Goal: Task Accomplishment & Management: Complete application form

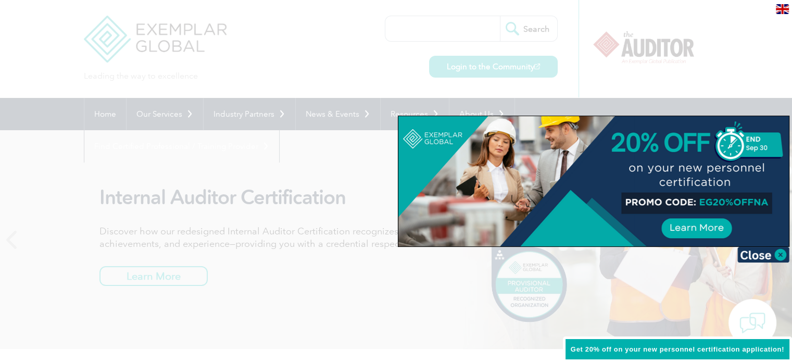
click at [699, 74] on div at bounding box center [396, 181] width 792 height 362
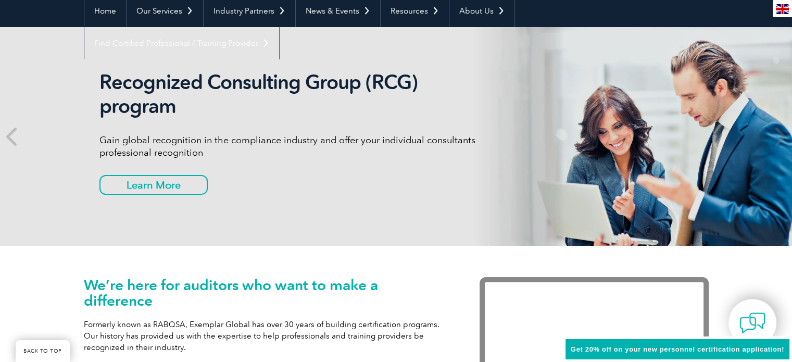
scroll to position [104, 0]
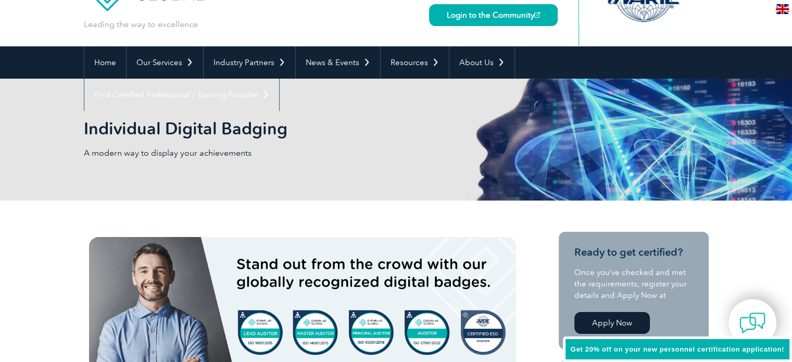
scroll to position [52, 0]
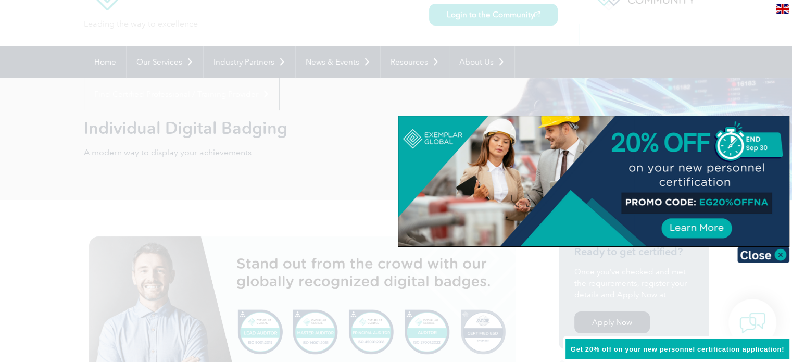
click at [291, 133] on div at bounding box center [396, 181] width 792 height 362
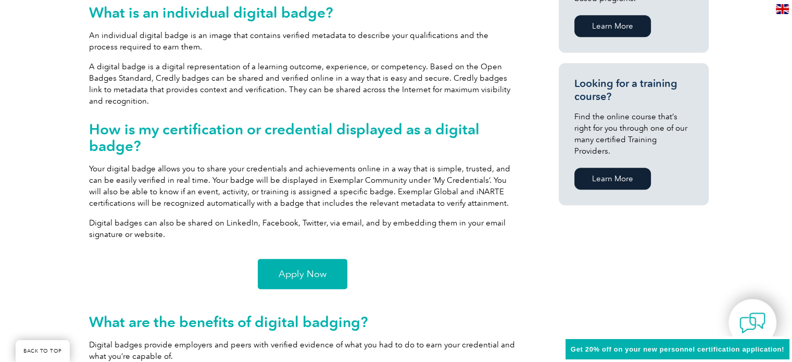
scroll to position [677, 0]
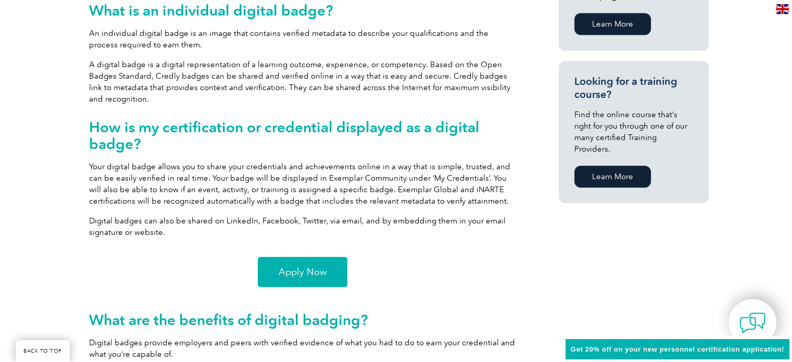
click at [299, 276] on span "Apply Now" at bounding box center [303, 271] width 48 height 9
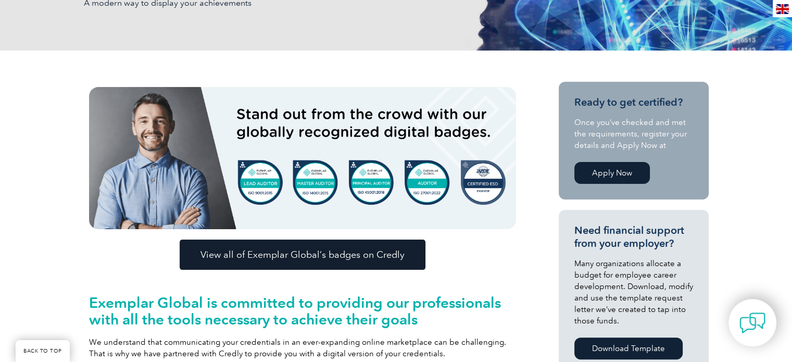
scroll to position [203, 0]
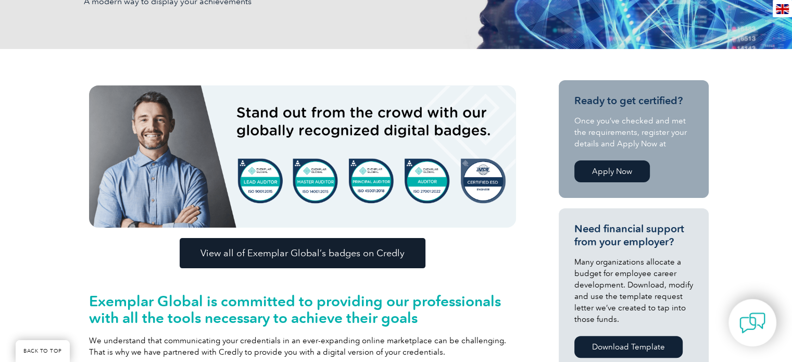
click at [258, 168] on img at bounding box center [302, 156] width 427 height 142
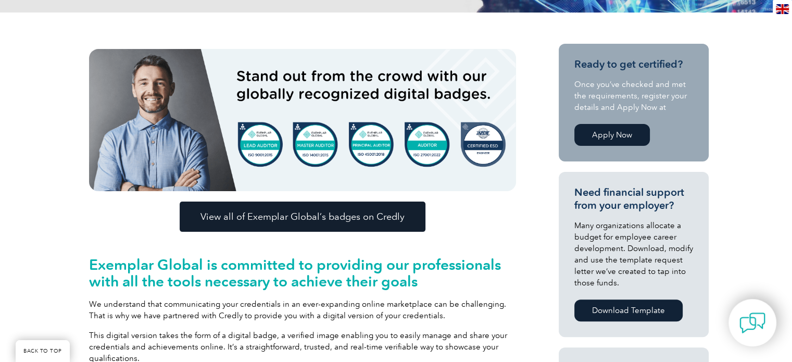
scroll to position [255, 0]
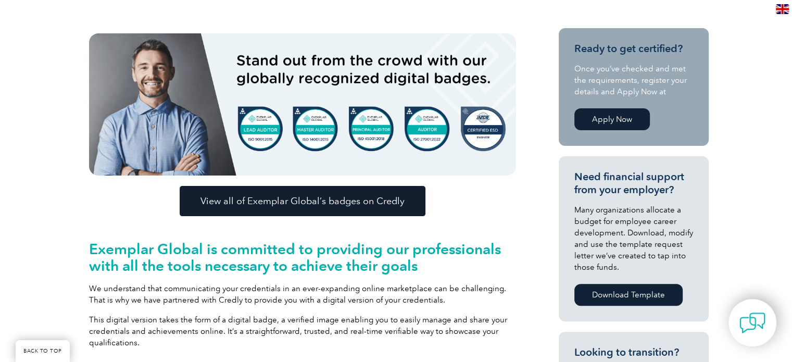
click at [300, 199] on span "View all of Exemplar Global’s badges on Credly" at bounding box center [302, 200] width 204 height 9
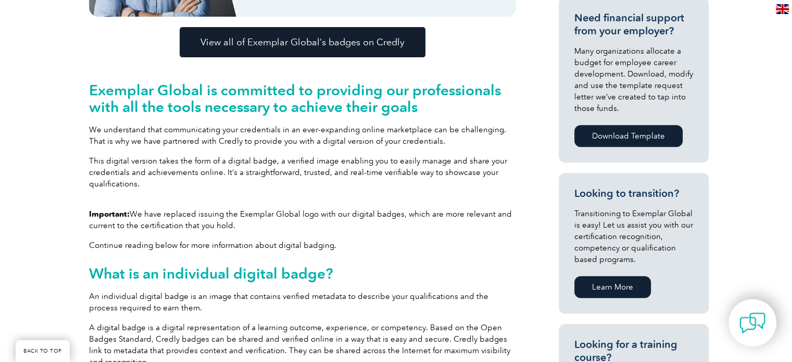
scroll to position [359, 0]
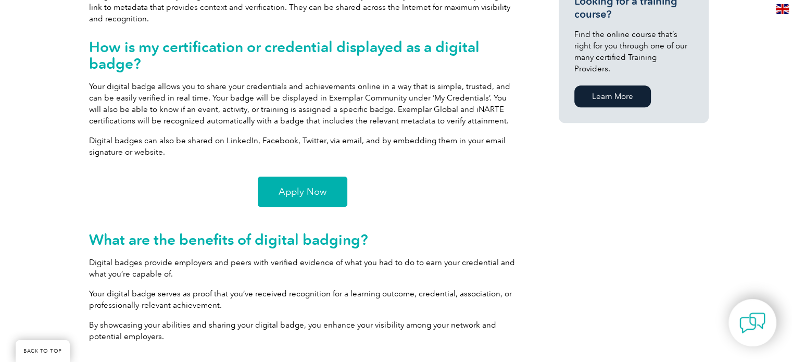
scroll to position [672, 0]
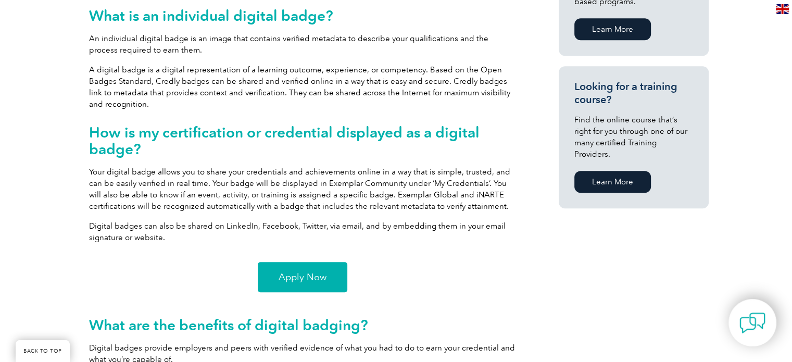
click at [282, 281] on span "Apply Now" at bounding box center [303, 276] width 48 height 9
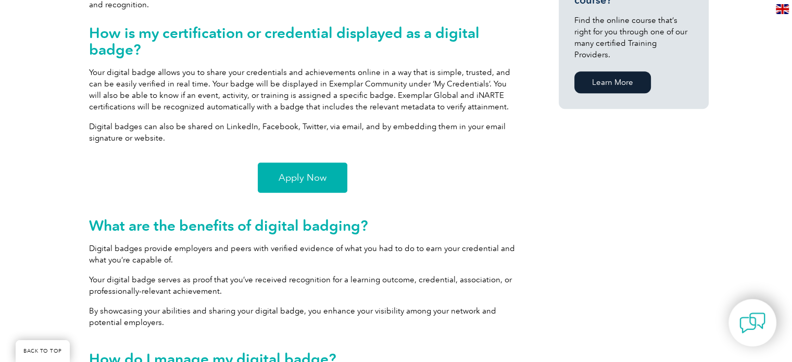
scroll to position [932, 0]
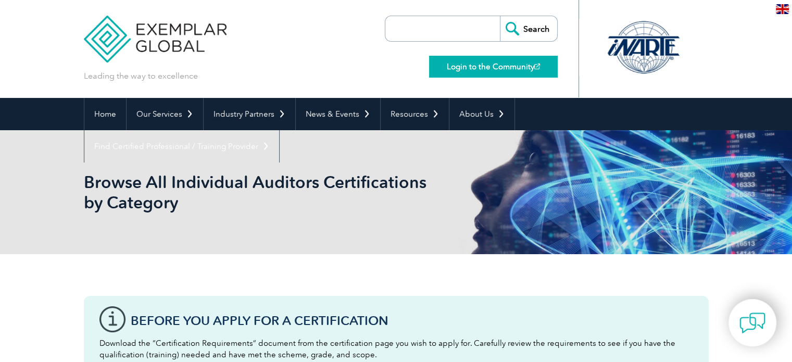
click at [487, 68] on link "Login to the Community" at bounding box center [493, 67] width 129 height 22
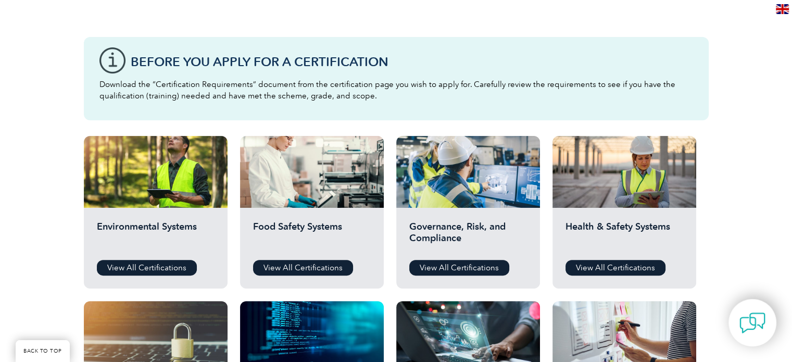
scroll to position [260, 0]
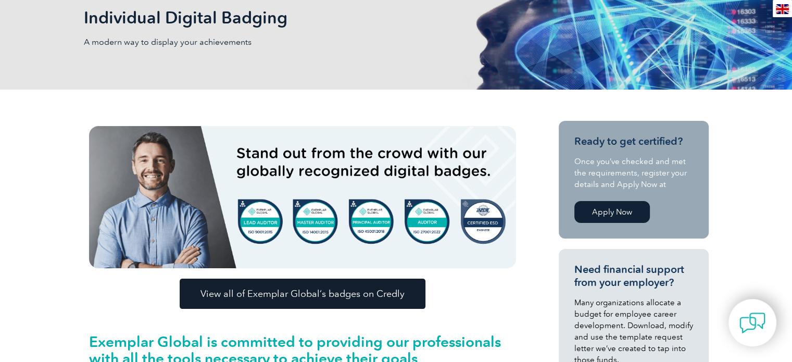
scroll to position [47, 0]
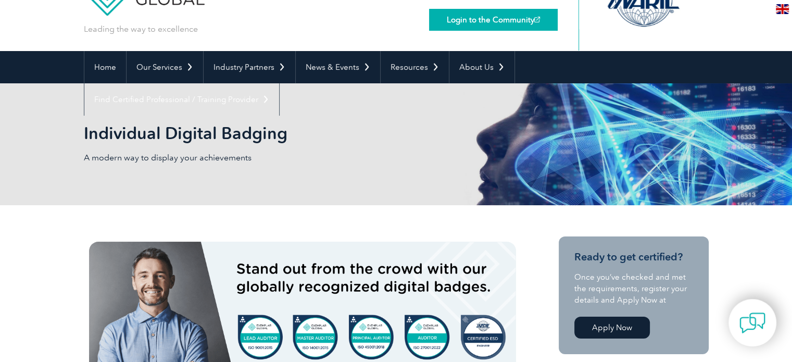
click at [458, 18] on link "Login to the Community" at bounding box center [493, 20] width 129 height 22
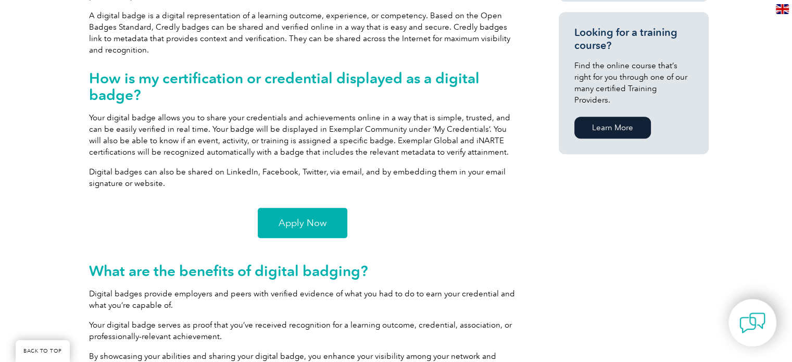
scroll to position [776, 0]
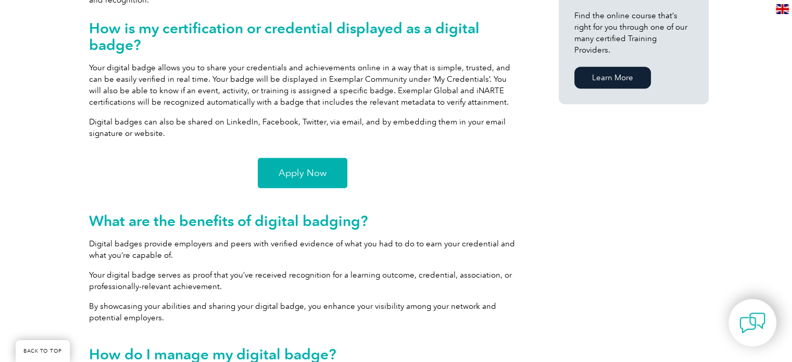
click at [313, 171] on span "Apply Now" at bounding box center [303, 172] width 48 height 9
